Goal: Book appointment/travel/reservation

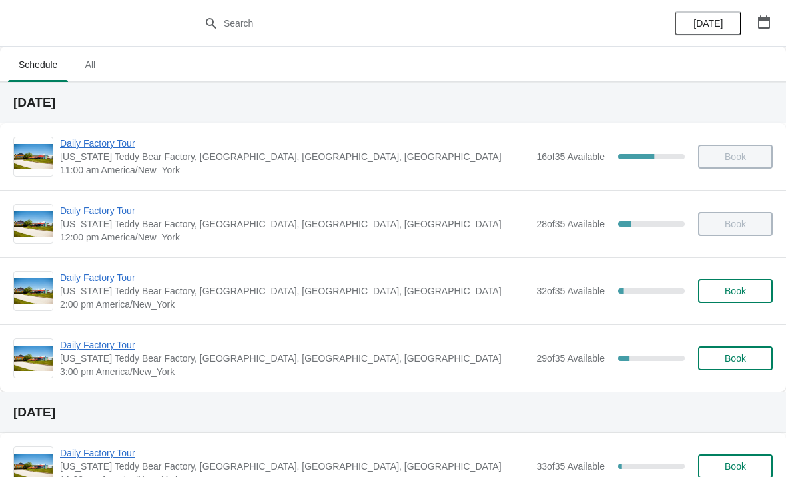
click at [266, 295] on span "[US_STATE] Teddy Bear Factory, [GEOGRAPHIC_DATA], [GEOGRAPHIC_DATA], [GEOGRAPHI…" at bounding box center [295, 290] width 470 height 13
click at [89, 282] on span "Daily Factory Tour" at bounding box center [295, 277] width 470 height 13
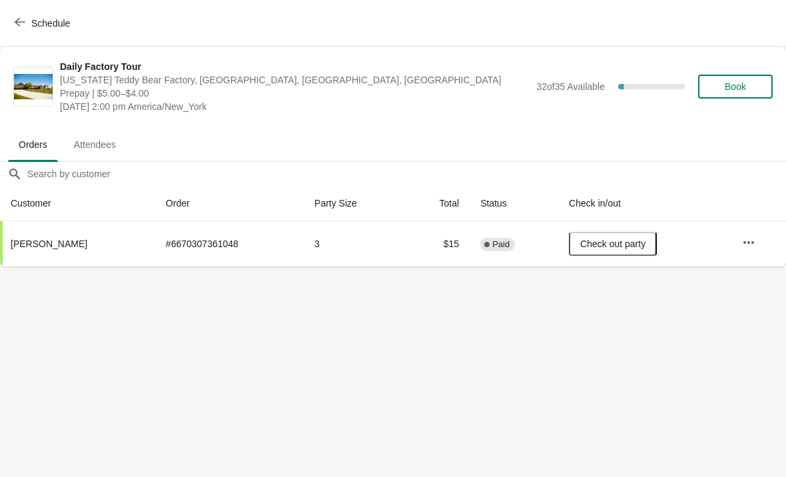
click at [629, 234] on button "Check out party" at bounding box center [613, 244] width 88 height 24
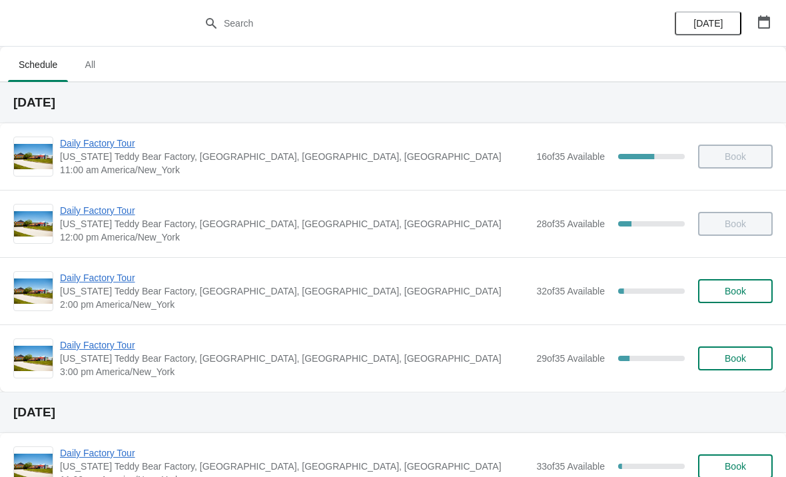
click at [85, 340] on span "Daily Factory Tour" at bounding box center [295, 344] width 470 height 13
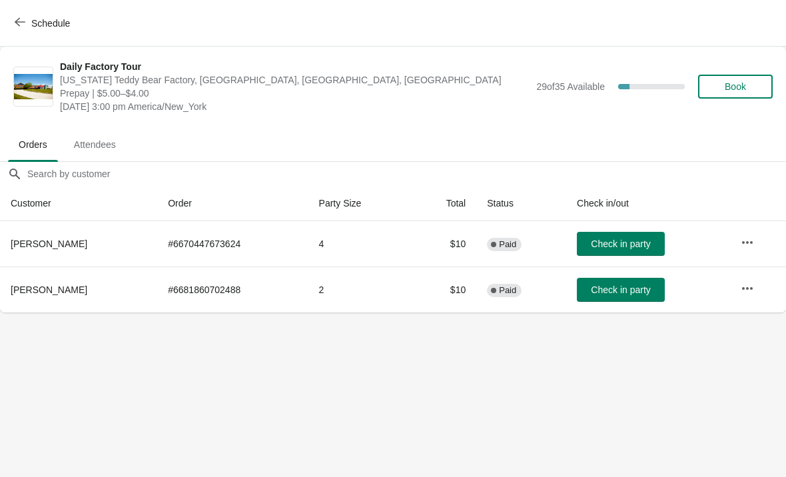
click at [634, 247] on span "Check in party" at bounding box center [620, 243] width 59 height 11
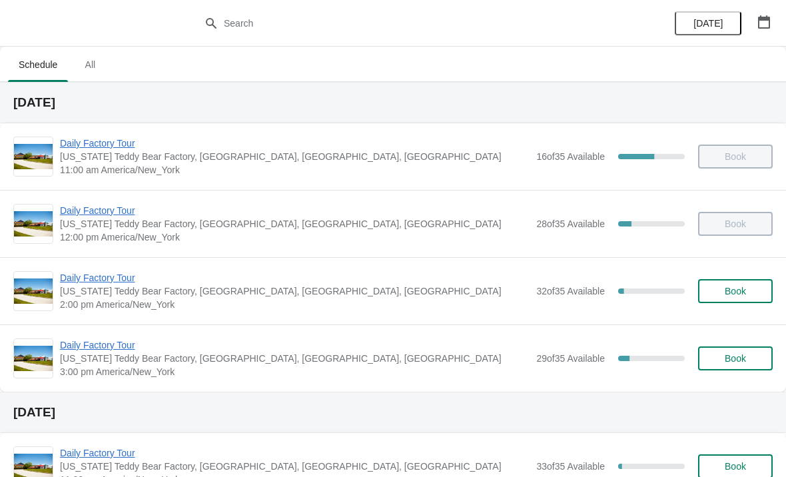
click at [177, 284] on span "Daily Factory Tour" at bounding box center [295, 277] width 470 height 13
click at [122, 260] on div "Daily Factory Tour Vermont Teddy Bear Factory, Shelburne Road, Shelburne, VT, U…" at bounding box center [393, 290] width 786 height 67
click at [130, 273] on span "Daily Factory Tour" at bounding box center [295, 277] width 470 height 13
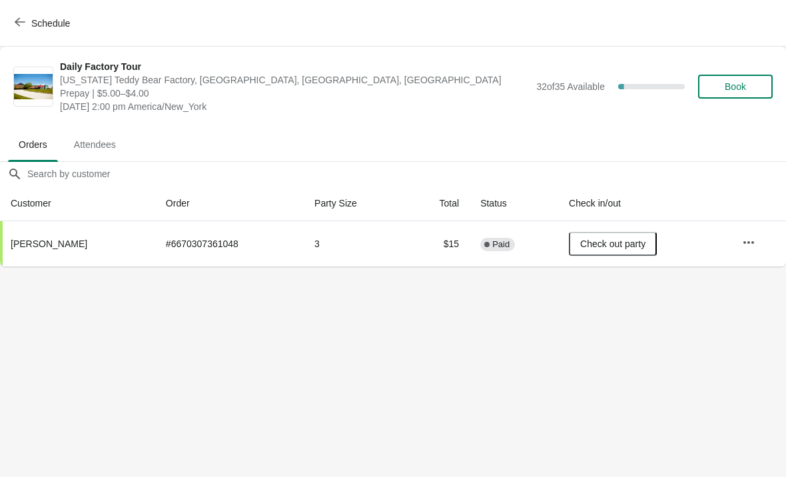
click at [24, 25] on icon "button" at bounding box center [20, 22] width 11 height 11
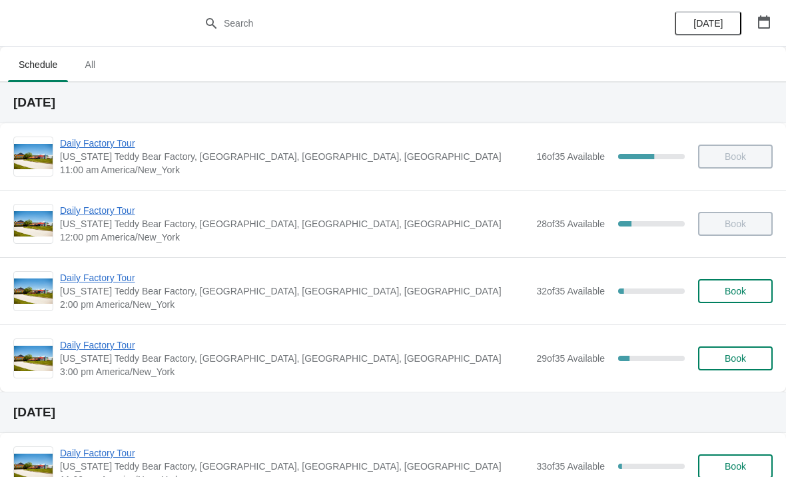
click at [120, 346] on span "Daily Factory Tour" at bounding box center [295, 344] width 470 height 13
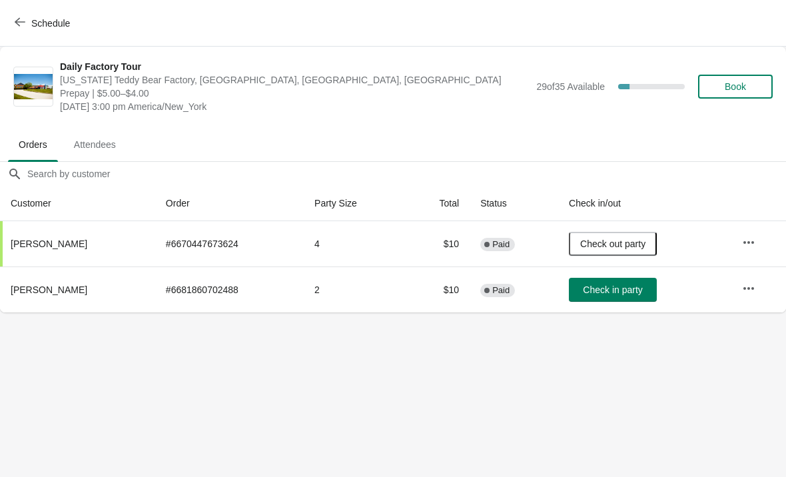
click at [752, 238] on icon "button" at bounding box center [748, 242] width 13 height 13
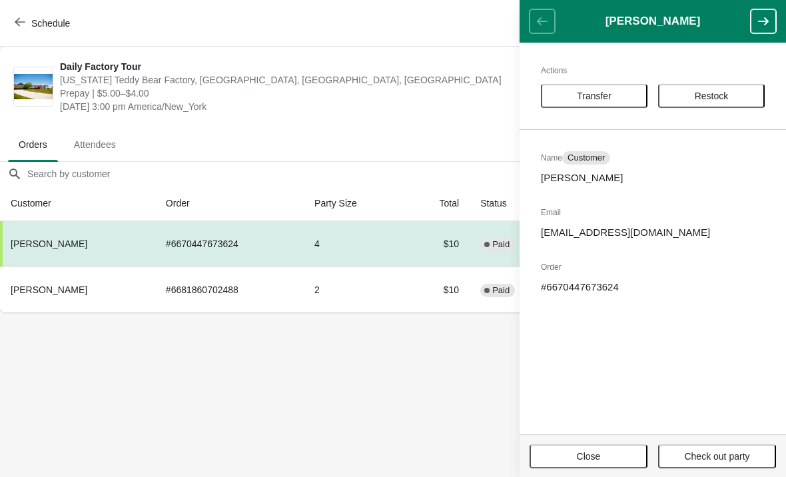
click at [626, 95] on span "Transfer" at bounding box center [594, 96] width 83 height 11
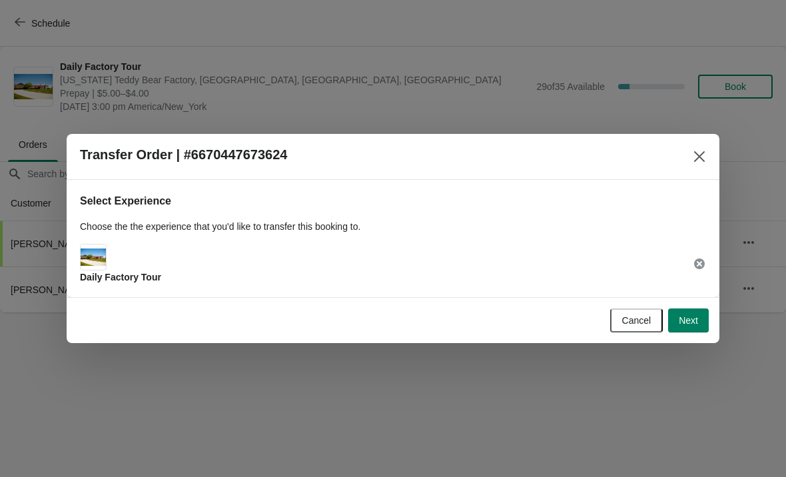
click at [694, 330] on button "Next" at bounding box center [688, 320] width 41 height 24
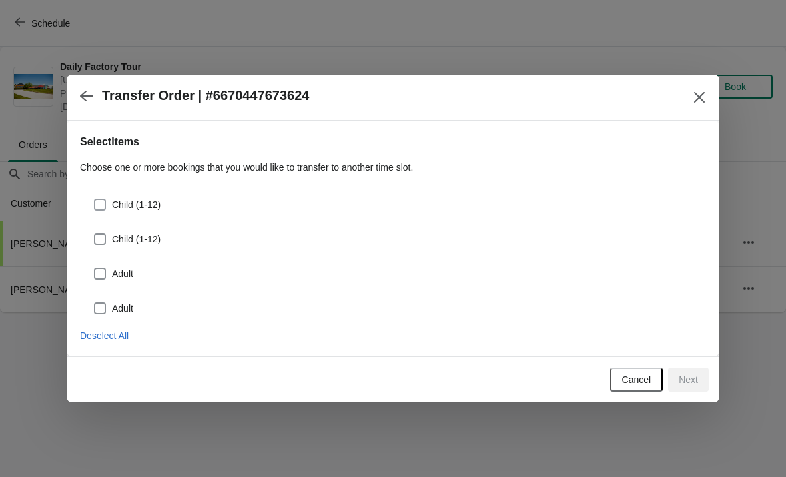
click at [114, 204] on span "Child (1-12)" at bounding box center [136, 204] width 49 height 13
click at [95, 199] on input "Child (1-12)" at bounding box center [94, 199] width 1 height 1
checkbox input "true"
select select "Child (1-12)"
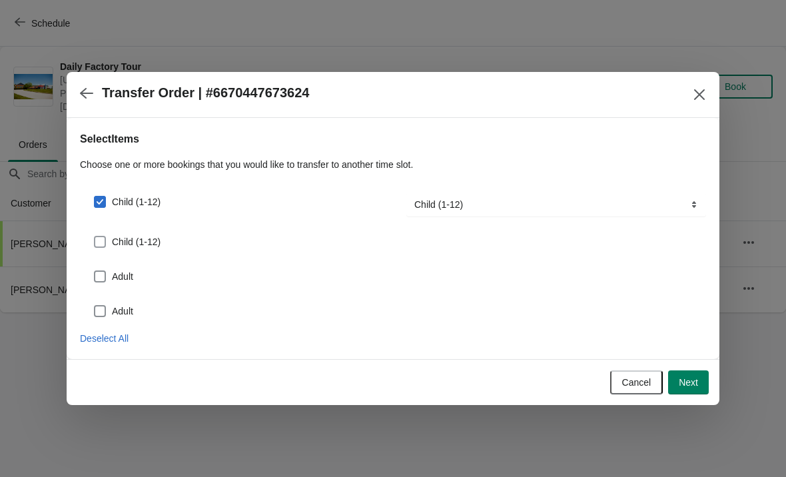
click at [105, 242] on span at bounding box center [100, 242] width 12 height 12
click at [95, 236] on input "Child (1-12)" at bounding box center [94, 236] width 1 height 1
checkbox input "true"
select select "Child (1-12)"
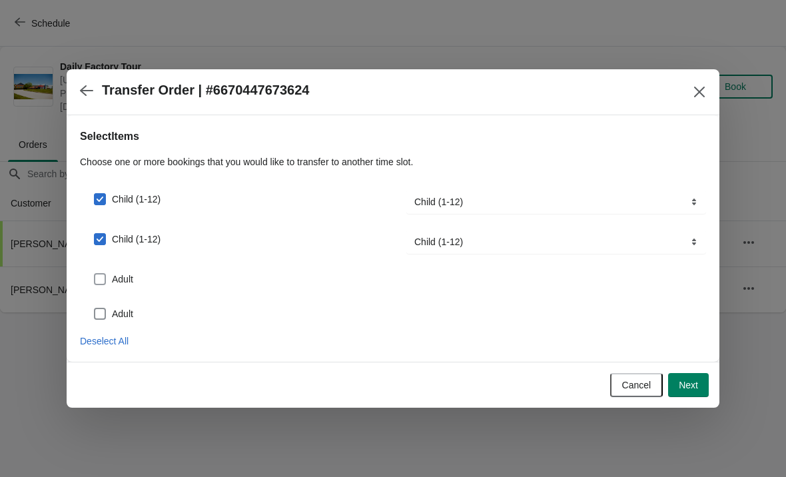
click at [101, 280] on span at bounding box center [100, 279] width 12 height 12
click at [95, 274] on input "Adult" at bounding box center [94, 273] width 1 height 1
checkbox input "true"
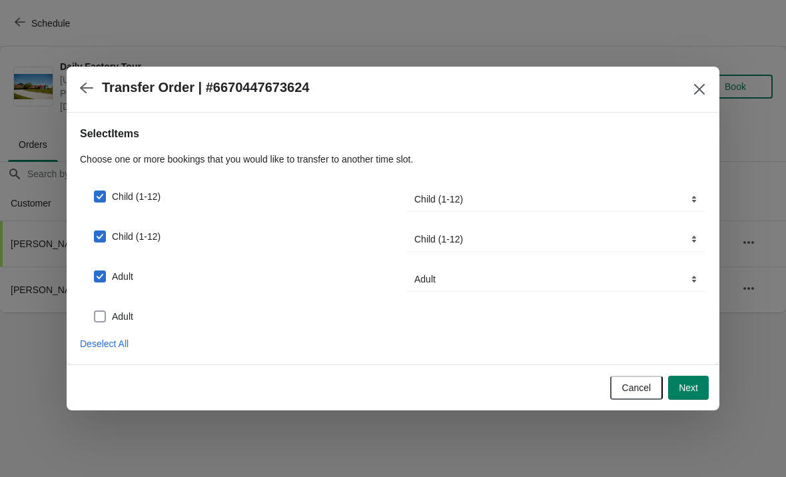
click at [104, 312] on span at bounding box center [100, 316] width 12 height 12
click at [95, 311] on input "Adult" at bounding box center [94, 310] width 1 height 1
checkbox input "true"
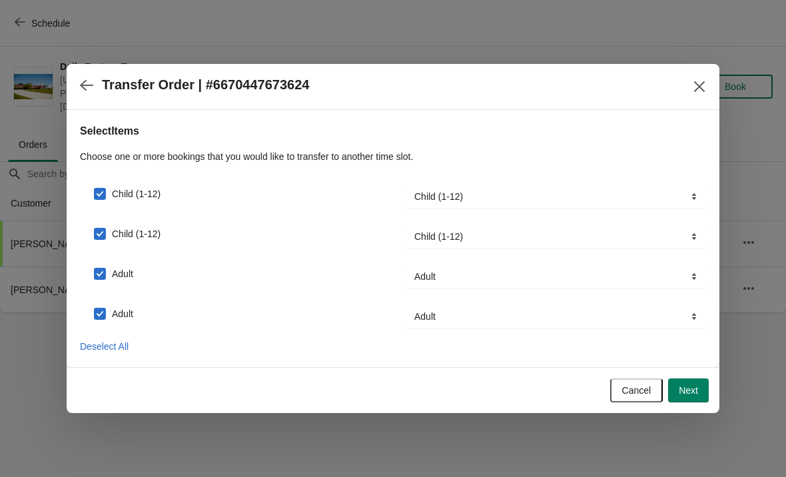
click at [698, 395] on button "Next" at bounding box center [688, 390] width 41 height 24
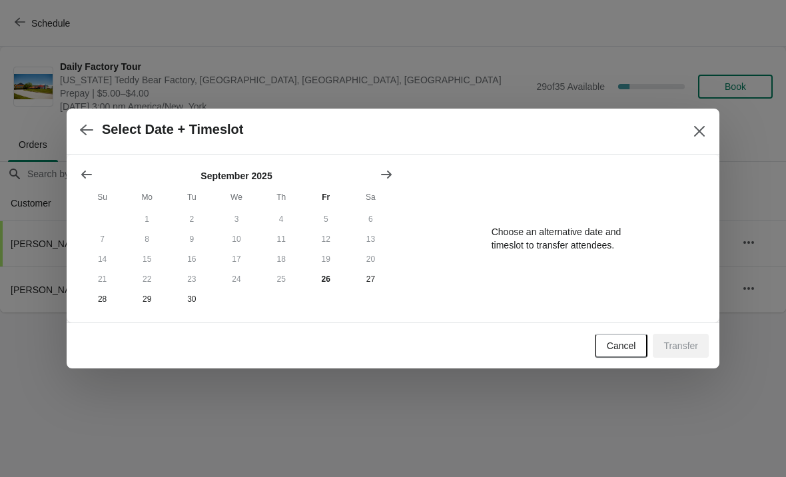
click at [767, 328] on div at bounding box center [393, 238] width 786 height 477
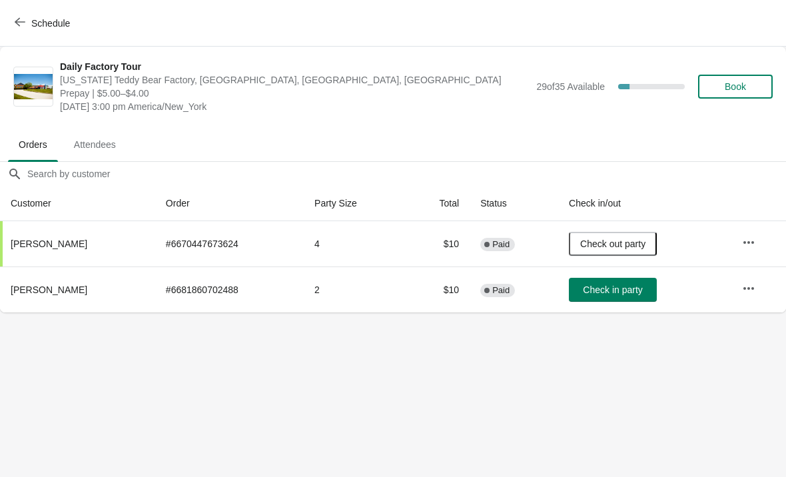
click at [753, 248] on icon "button" at bounding box center [748, 242] width 13 height 13
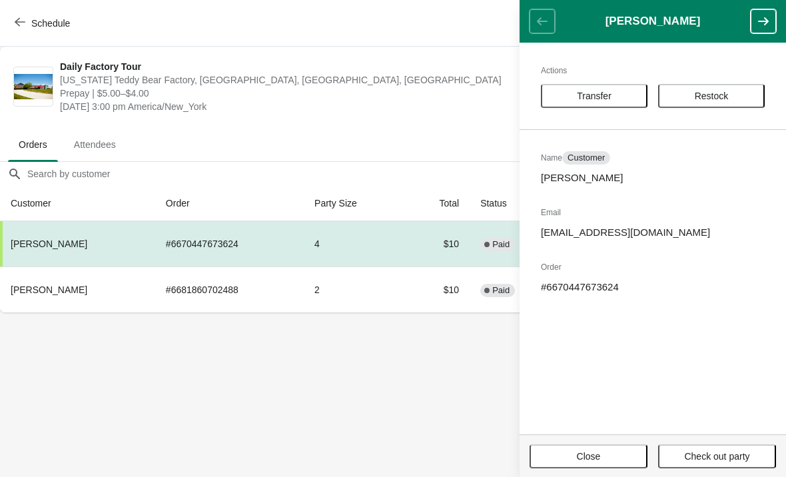
click at [614, 98] on span "Transfer" at bounding box center [594, 96] width 83 height 11
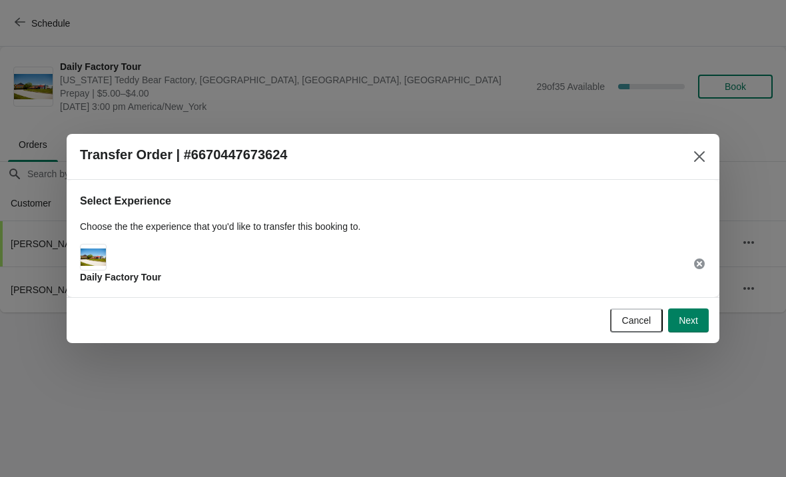
click at [688, 326] on span "Next" at bounding box center [688, 320] width 19 height 11
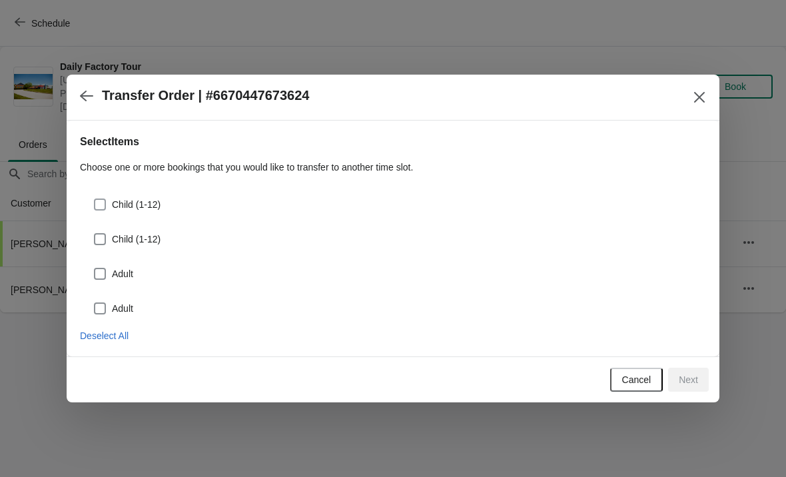
click at [105, 208] on span at bounding box center [100, 205] width 12 height 12
click at [95, 199] on input "Child (1-12)" at bounding box center [94, 199] width 1 height 1
checkbox input "true"
select select "Child (1-12)"
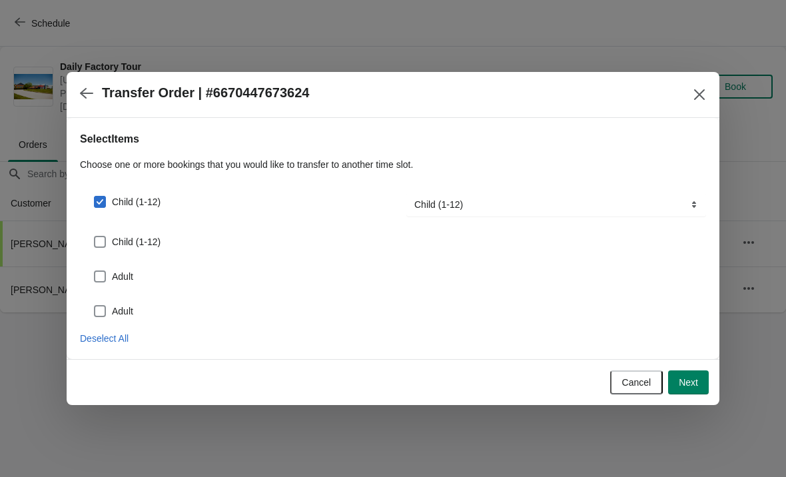
click at [112, 241] on span "Child (1-12)" at bounding box center [136, 241] width 49 height 13
click at [95, 236] on input "Child (1-12)" at bounding box center [94, 236] width 1 height 1
checkbox input "true"
select select "Child (1-12)"
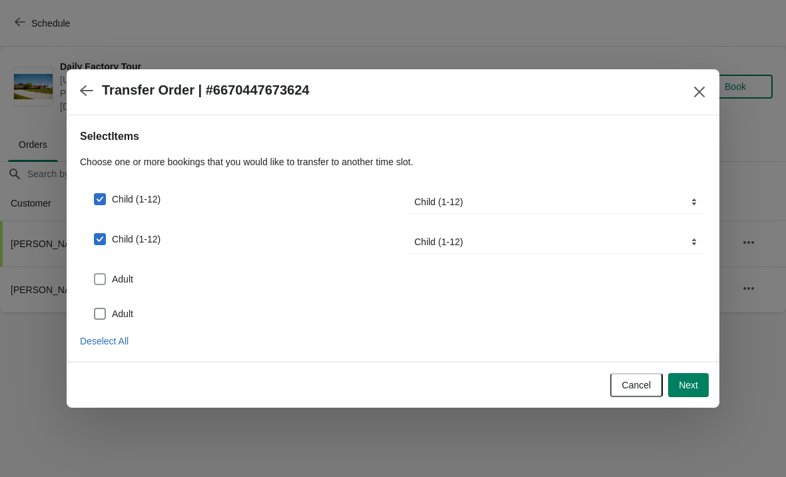
click at [105, 278] on span at bounding box center [100, 279] width 12 height 12
click at [95, 274] on input "Adult" at bounding box center [94, 273] width 1 height 1
checkbox input "true"
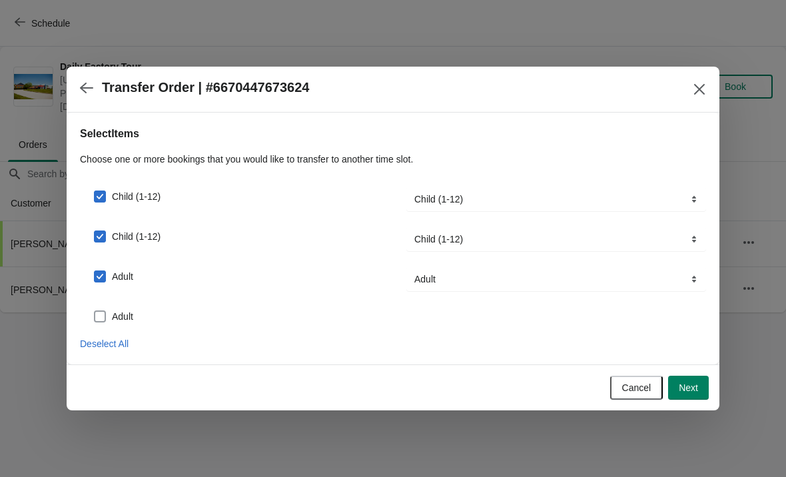
click at [105, 319] on span at bounding box center [100, 316] width 12 height 12
click at [95, 311] on input "Adult" at bounding box center [94, 310] width 1 height 1
checkbox input "true"
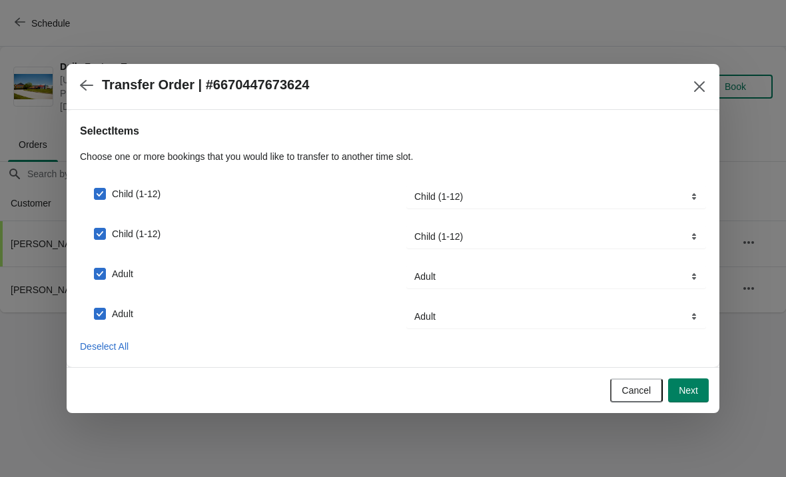
click at [699, 401] on button "Next" at bounding box center [688, 390] width 41 height 24
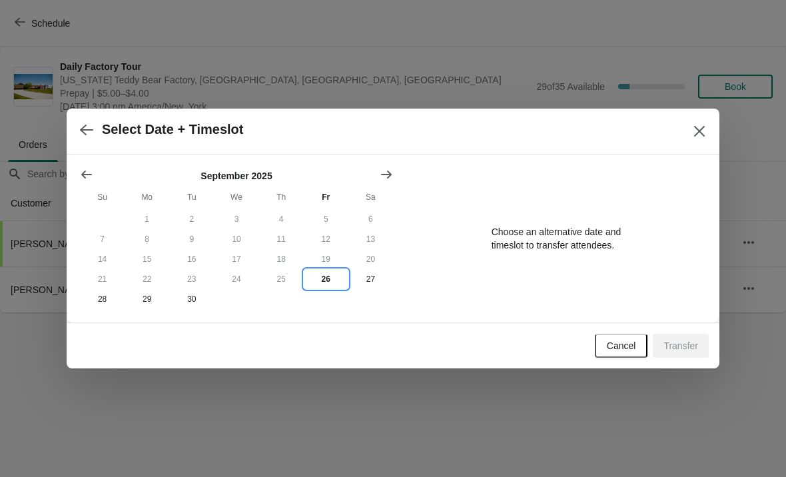
click at [332, 285] on button "26" at bounding box center [326, 279] width 45 height 20
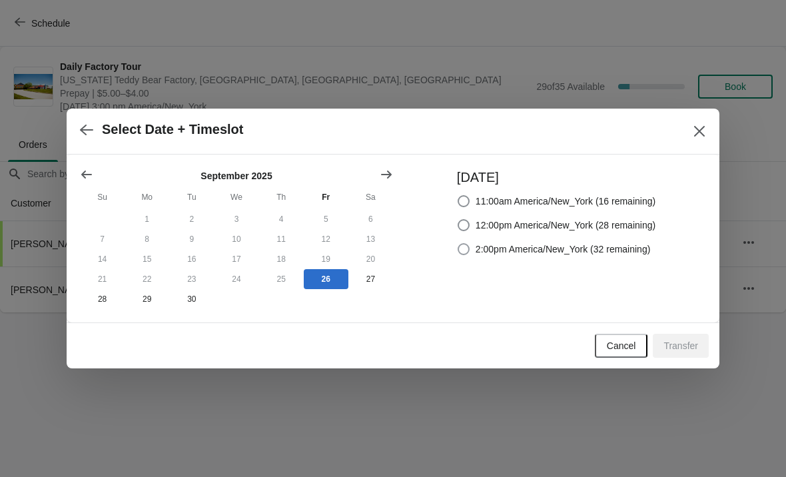
click at [464, 255] on label "2:00pm America/New_York (32 remaining)" at bounding box center [554, 249] width 194 height 19
click at [458, 244] on input "2:00pm America/New_York (32 remaining)" at bounding box center [458, 243] width 1 height 1
radio input "true"
click at [696, 358] on button "Transfer" at bounding box center [681, 346] width 56 height 24
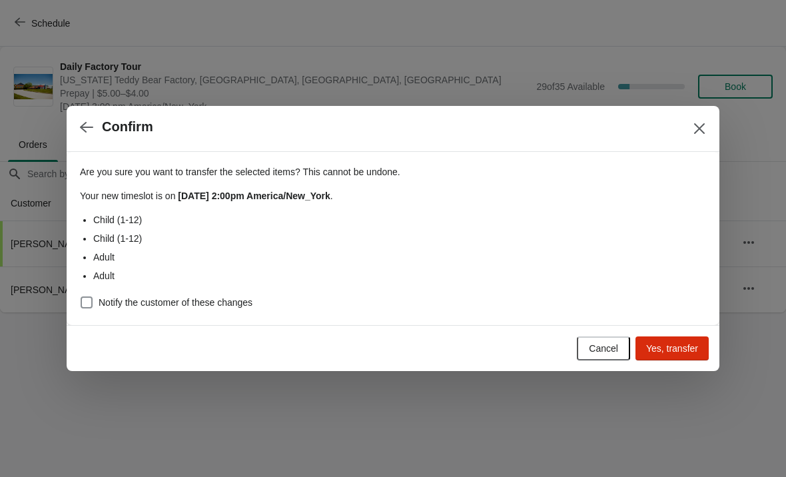
click at [685, 358] on button "Yes, transfer" at bounding box center [671, 348] width 73 height 24
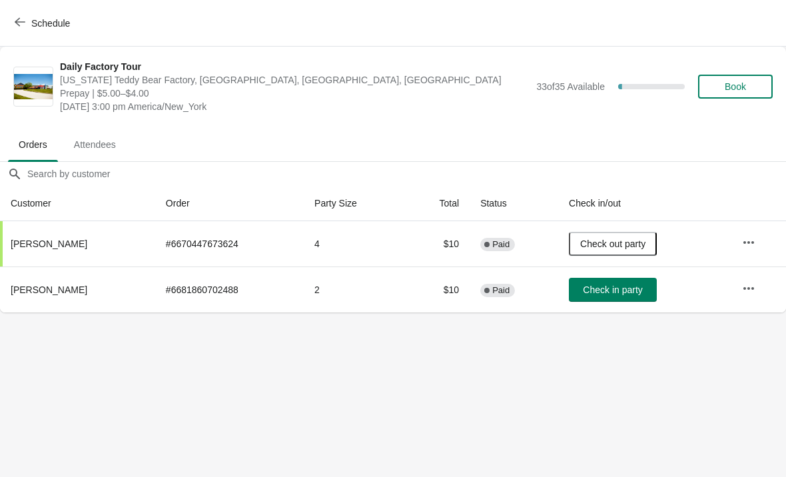
click at [27, 24] on span "Schedule" at bounding box center [43, 23] width 53 height 13
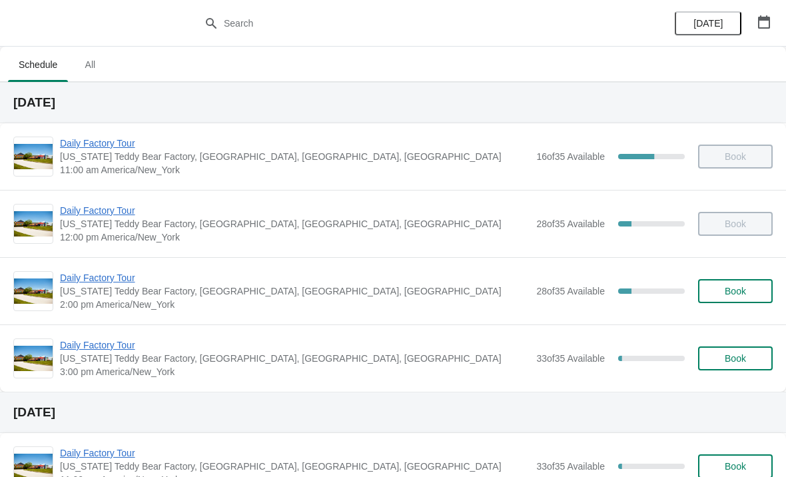
click at [106, 347] on span "Daily Factory Tour" at bounding box center [295, 344] width 470 height 13
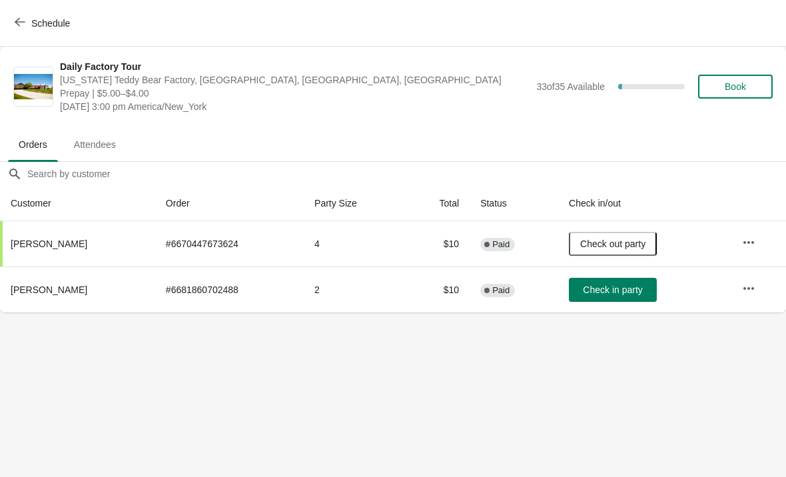
click at [23, 30] on button "Schedule" at bounding box center [44, 23] width 74 height 24
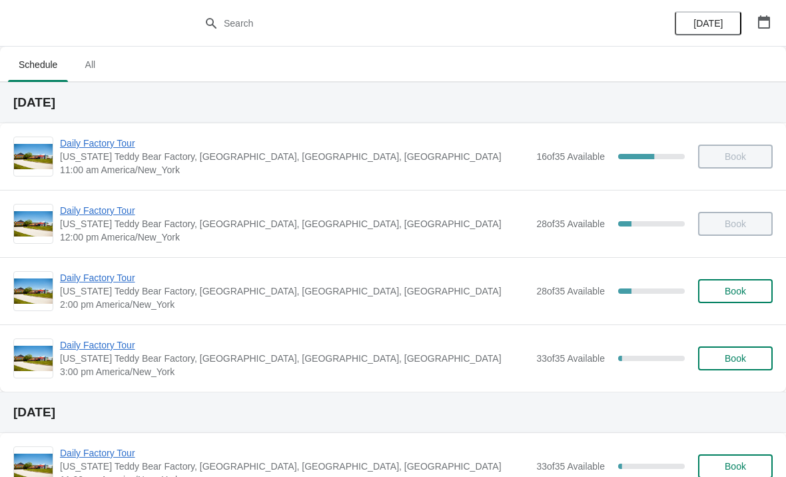
click at [102, 280] on span "Daily Factory Tour" at bounding box center [295, 277] width 470 height 13
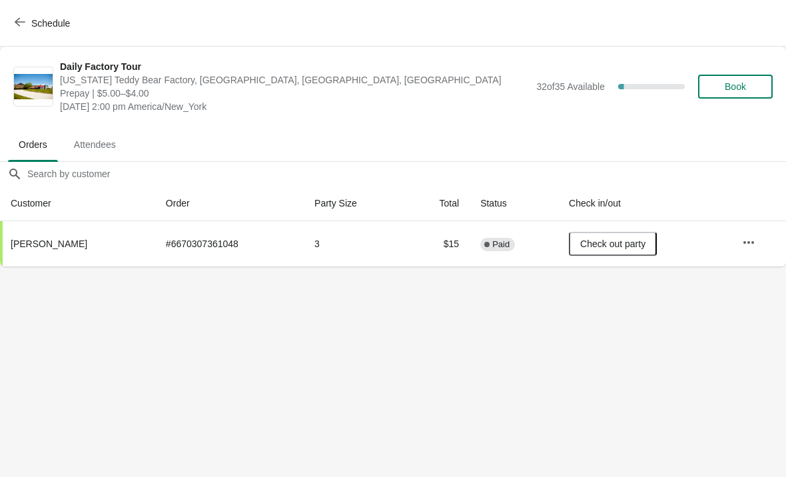
click at [11, 27] on button "Schedule" at bounding box center [44, 23] width 74 height 24
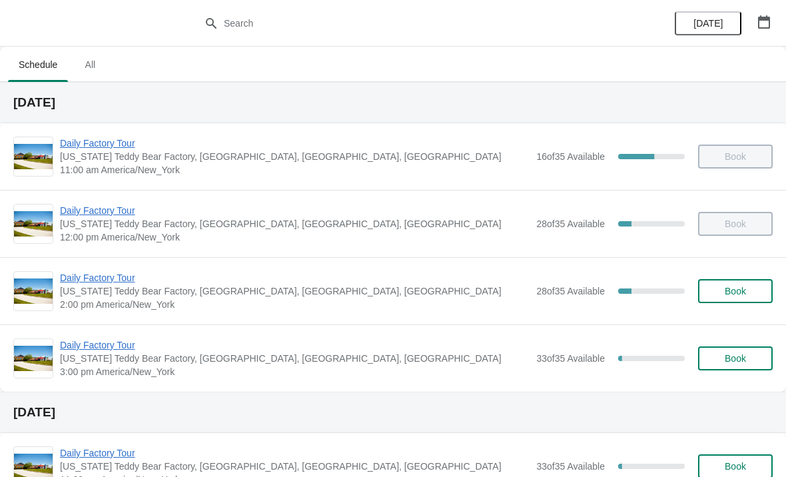
click at [116, 346] on span "Daily Factory Tour" at bounding box center [295, 344] width 470 height 13
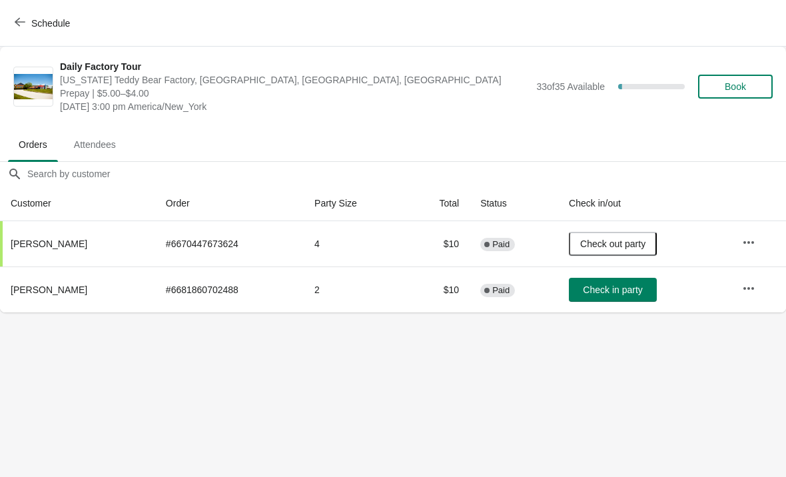
click at [759, 250] on button "button" at bounding box center [749, 242] width 24 height 24
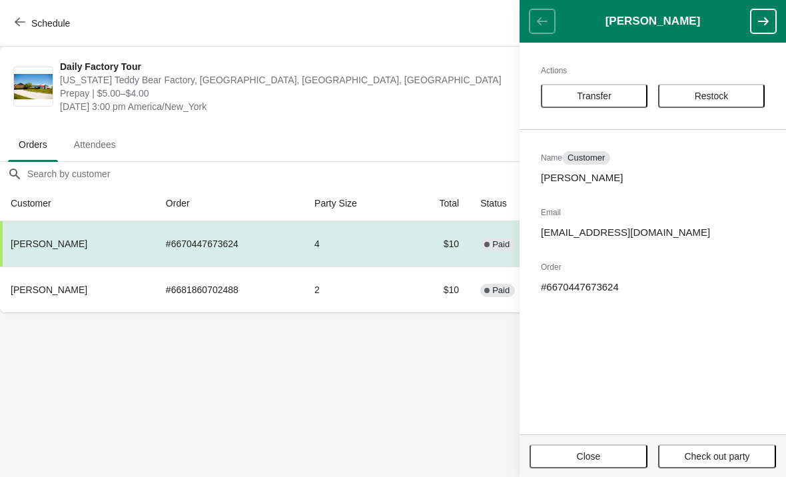
click at [611, 99] on span "Transfer" at bounding box center [594, 96] width 35 height 11
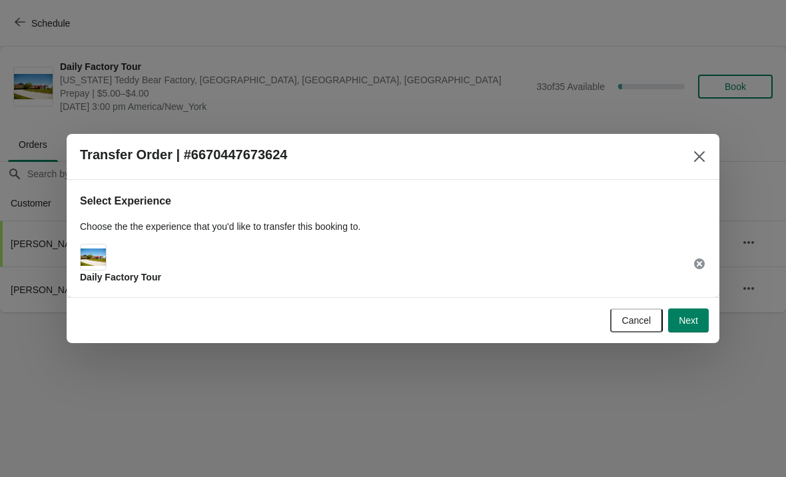
click at [689, 324] on span "Next" at bounding box center [688, 320] width 19 height 11
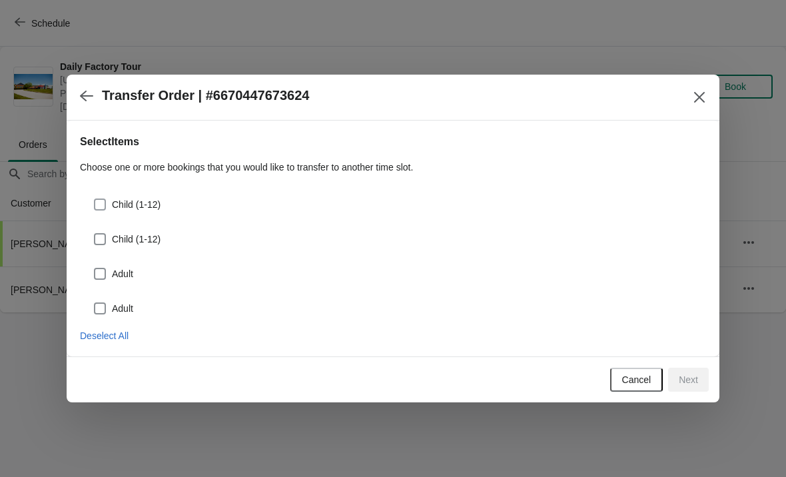
click at [102, 205] on span at bounding box center [100, 205] width 12 height 12
click at [95, 199] on input "Child (1-12)" at bounding box center [94, 199] width 1 height 1
checkbox input "true"
select select "Child (1-12)"
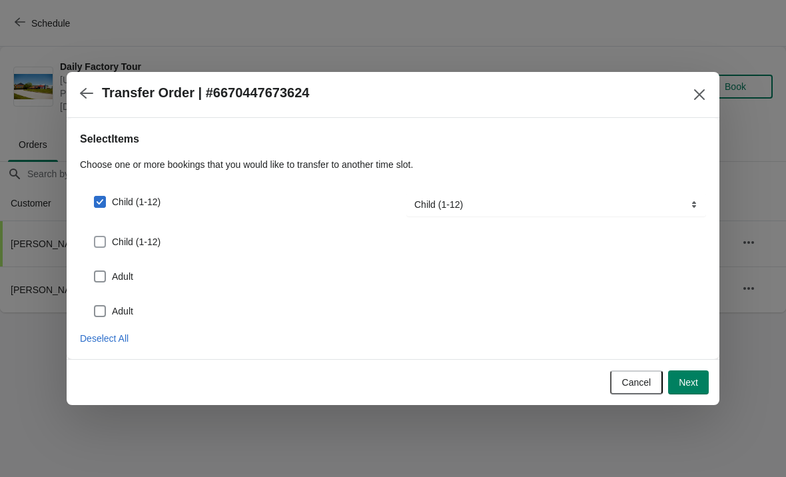
click at [103, 237] on span at bounding box center [100, 242] width 12 height 12
click at [95, 236] on input "Child (1-12)" at bounding box center [94, 236] width 1 height 1
checkbox input "true"
select select "Child (1-12)"
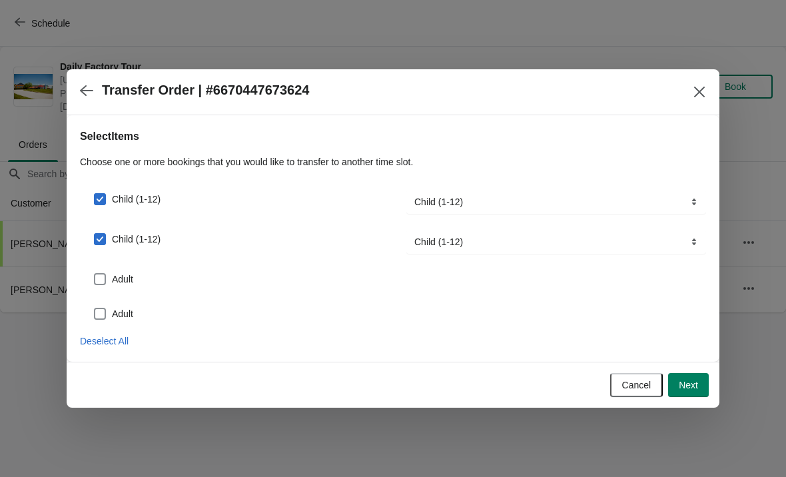
click at [105, 276] on span at bounding box center [100, 279] width 12 height 12
click at [95, 274] on input "Adult" at bounding box center [94, 273] width 1 height 1
checkbox input "true"
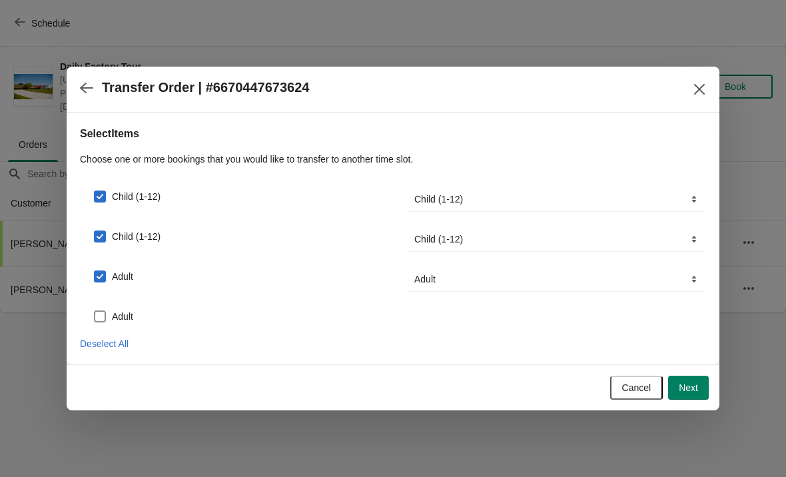
click at [97, 319] on span at bounding box center [100, 316] width 12 height 12
click at [95, 311] on input "Adult" at bounding box center [94, 310] width 1 height 1
checkbox input "true"
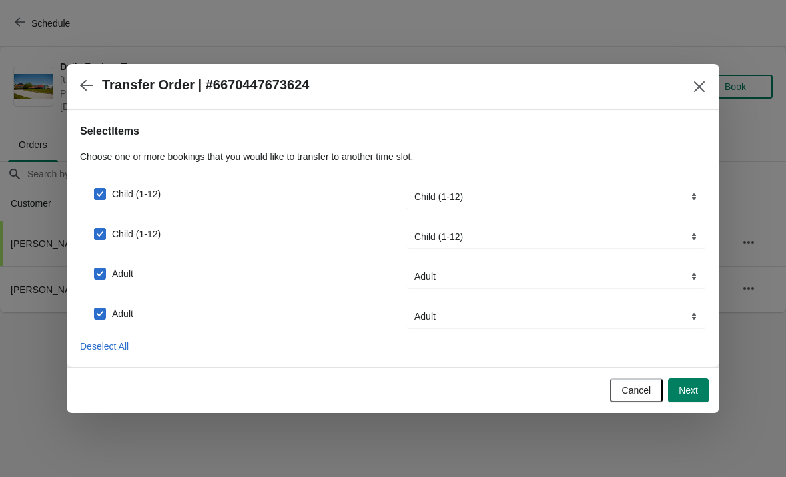
click at [700, 397] on button "Next" at bounding box center [688, 390] width 41 height 24
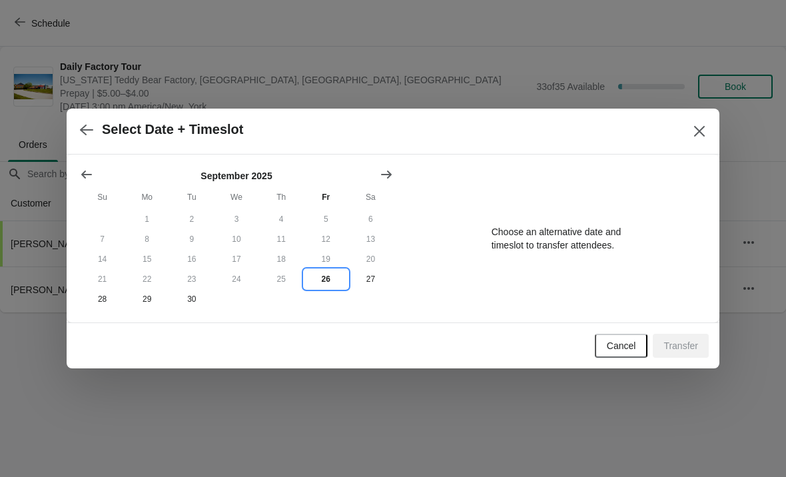
click at [331, 285] on button "26" at bounding box center [326, 279] width 45 height 20
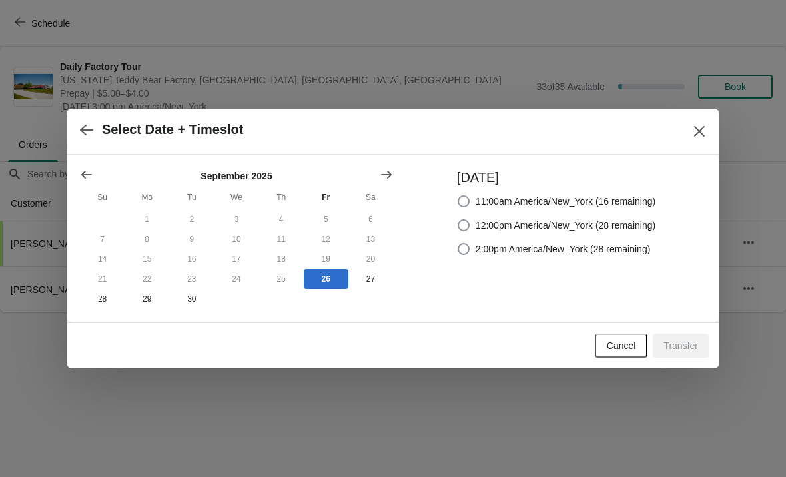
click at [461, 254] on label "2:00pm America/New_York (28 remaining)" at bounding box center [554, 249] width 194 height 19
click at [458, 244] on input "2:00pm America/New_York (28 remaining)" at bounding box center [458, 243] width 1 height 1
radio input "true"
click at [695, 351] on span "Transfer" at bounding box center [680, 345] width 35 height 11
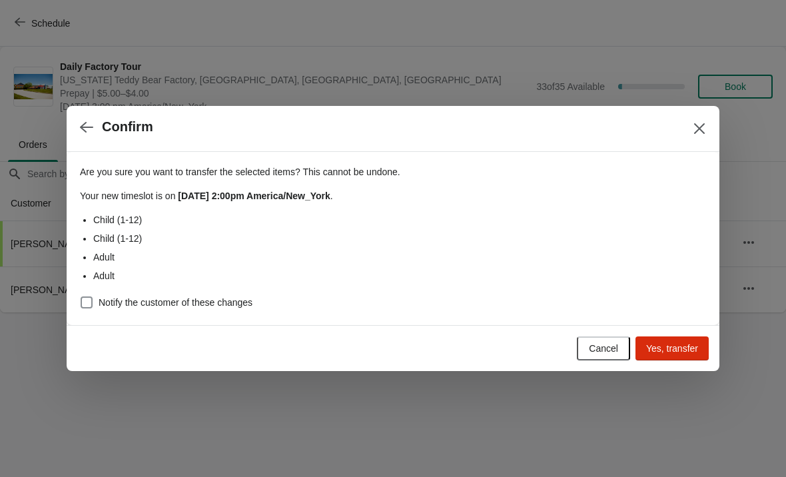
click at [686, 352] on span "Yes, transfer" at bounding box center [672, 348] width 52 height 11
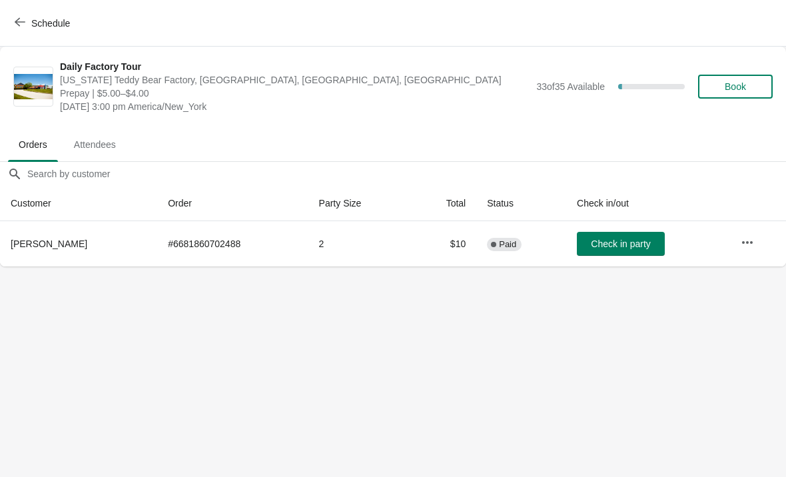
click at [11, 15] on button "Schedule" at bounding box center [44, 23] width 74 height 24
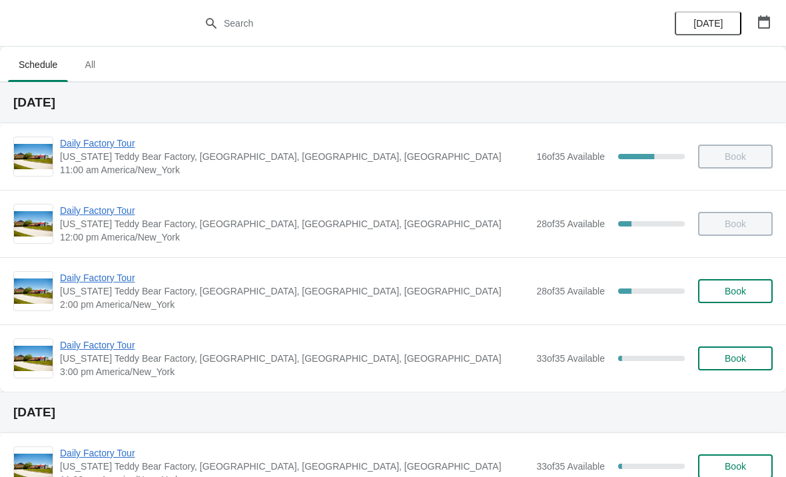
click at [93, 282] on span "Daily Factory Tour" at bounding box center [295, 277] width 470 height 13
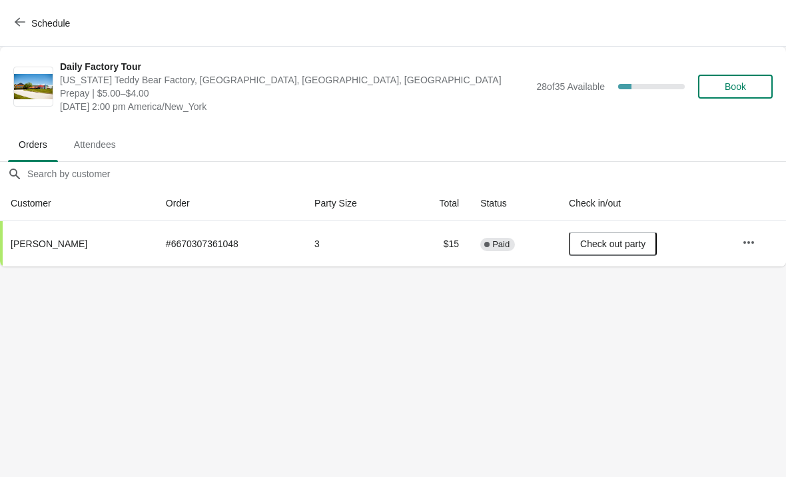
click at [31, 31] on button "Schedule" at bounding box center [44, 23] width 74 height 24
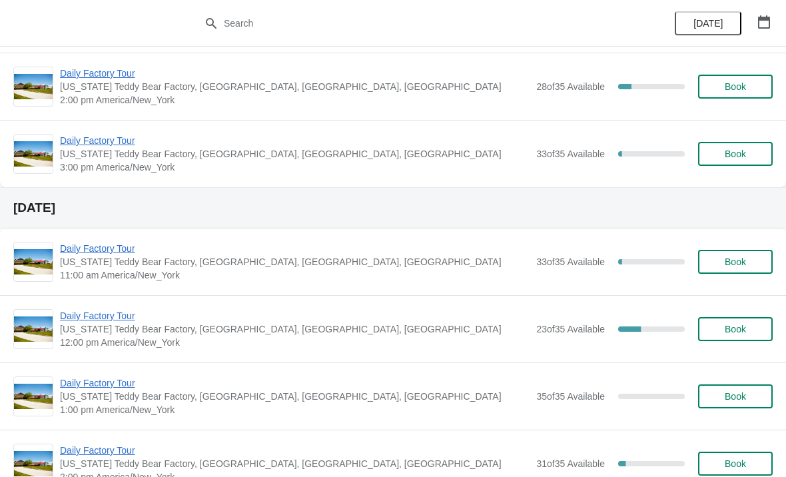
scroll to position [204, 0]
